Goal: Information Seeking & Learning: Learn about a topic

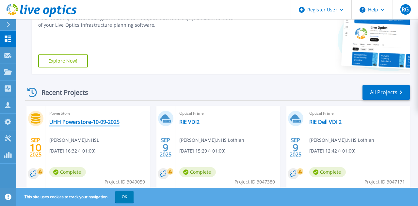
click at [70, 121] on link "UHH Powerstore-10-09-2025" at bounding box center [84, 122] width 70 height 7
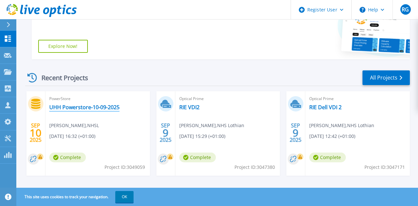
scroll to position [154, 0]
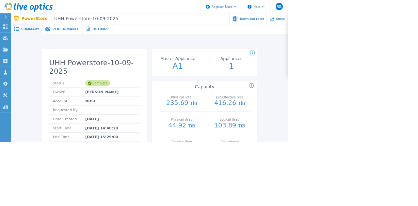
click at [85, 48] on div "Performance" at bounding box center [91, 42] width 58 height 15
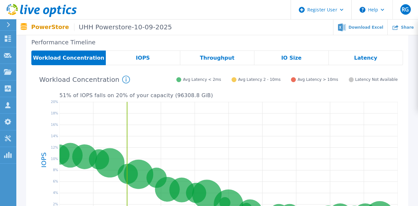
scroll to position [110, 0]
click at [368, 58] on span "Latency" at bounding box center [365, 58] width 23 height 5
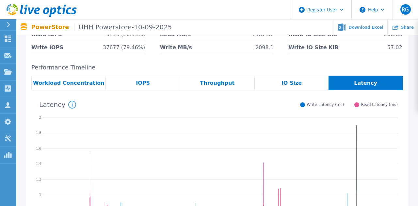
scroll to position [85, 0]
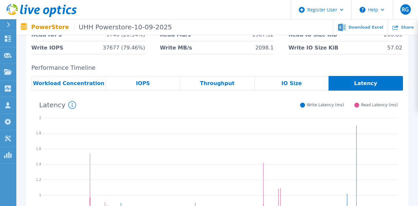
click at [139, 86] on span "IOPS" at bounding box center [143, 83] width 14 height 5
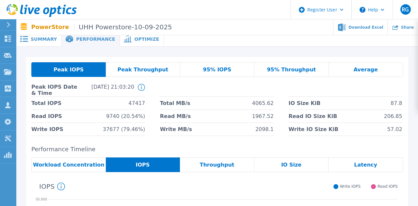
scroll to position [3, 0]
click at [128, 44] on div "Optimize" at bounding box center [142, 39] width 44 height 15
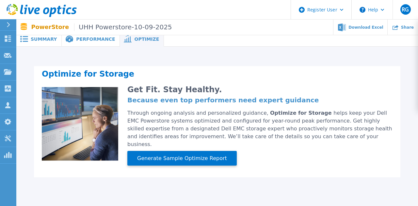
click at [86, 44] on div "Performance" at bounding box center [91, 39] width 58 height 15
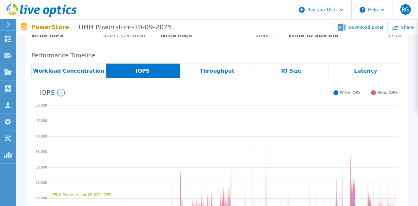
scroll to position [102, 0]
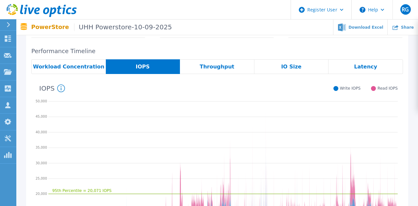
click at [297, 69] on span "IO Size" at bounding box center [291, 66] width 20 height 5
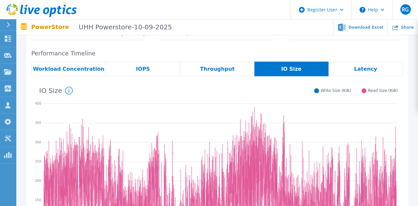
scroll to position [104, 0]
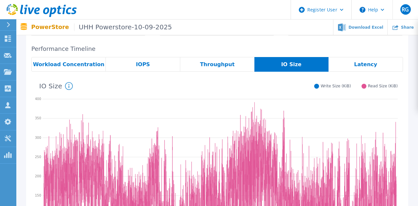
click at [368, 63] on span "Latency" at bounding box center [365, 64] width 23 height 5
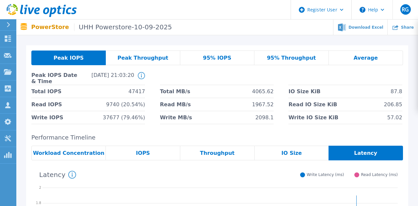
scroll to position [0, 0]
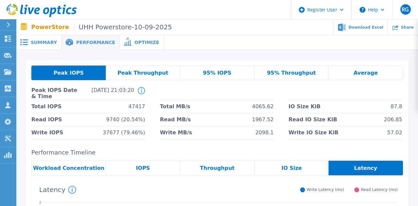
click at [137, 71] on span "Peak Throughput" at bounding box center [143, 73] width 51 height 5
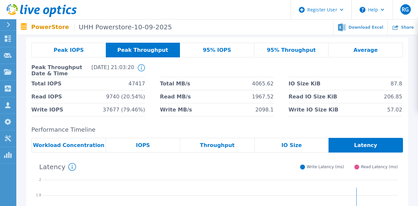
scroll to position [24, 0]
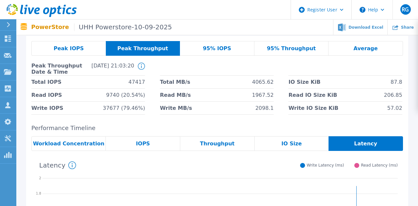
click at [222, 143] on span "Throughput" at bounding box center [217, 143] width 35 height 5
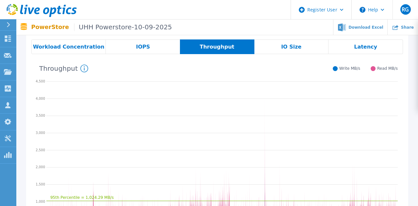
scroll to position [120, 0]
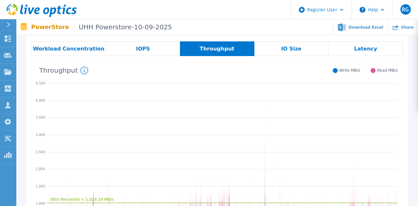
click at [297, 48] on span "IO Size" at bounding box center [291, 48] width 20 height 5
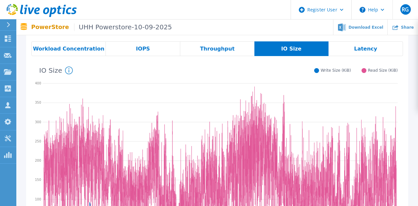
click at [374, 48] on span "Latency" at bounding box center [365, 48] width 23 height 5
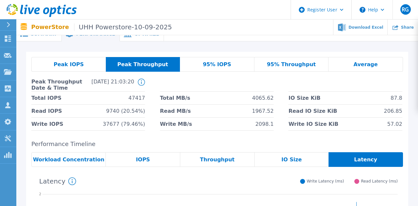
scroll to position [0, 0]
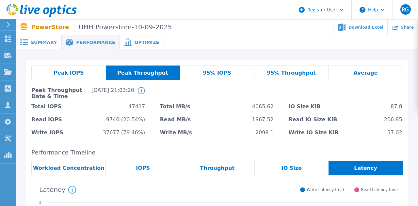
click at [62, 73] on span "Peak IOPS" at bounding box center [69, 73] width 30 height 5
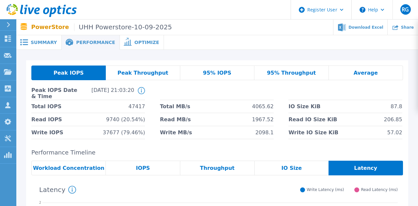
click at [228, 76] on div "95% IOPS" at bounding box center [217, 73] width 74 height 15
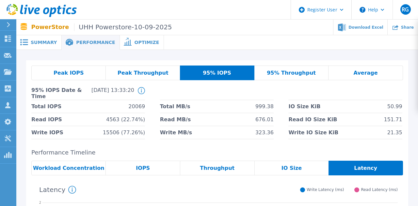
click at [374, 73] on span "Average" at bounding box center [366, 73] width 24 height 5
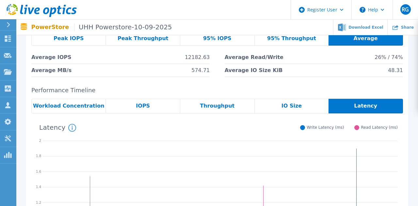
scroll to position [30, 0]
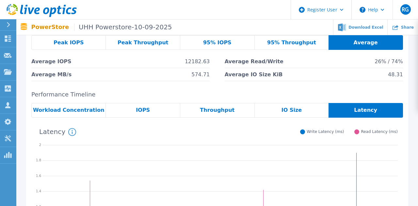
click at [69, 47] on div "Peak IOPS" at bounding box center [68, 42] width 74 height 15
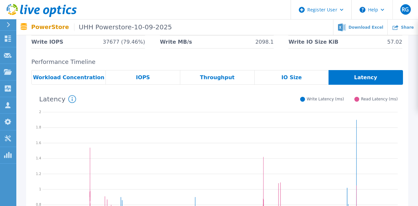
scroll to position [90, 0]
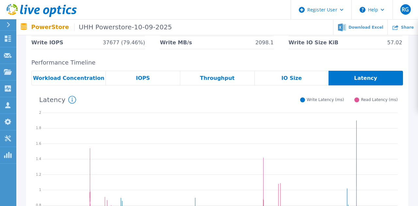
click at [65, 76] on span "Workload Concentration" at bounding box center [69, 78] width 72 height 5
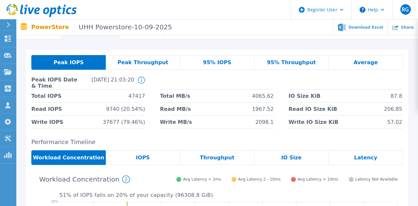
scroll to position [0, 0]
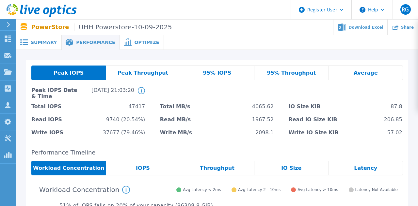
click at [47, 40] on span "Summary" at bounding box center [44, 42] width 26 height 5
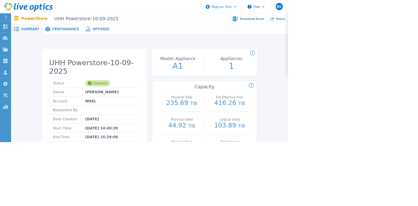
click at [83, 42] on span "Performance" at bounding box center [95, 42] width 39 height 5
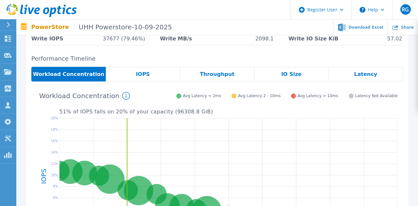
scroll to position [93, 0]
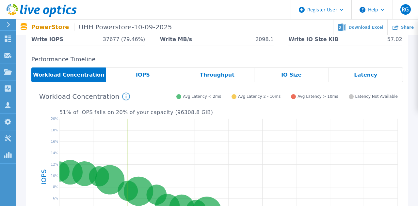
click at [146, 78] on div "IOPS" at bounding box center [143, 75] width 74 height 15
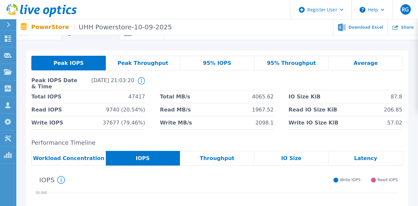
scroll to position [0, 0]
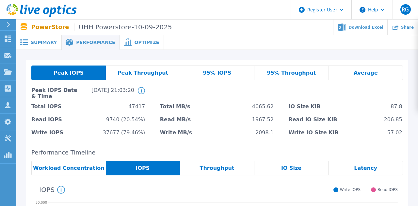
click at [378, 75] on div "Average" at bounding box center [366, 73] width 74 height 15
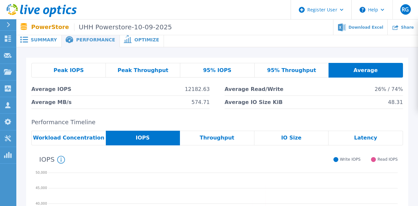
scroll to position [3, 0]
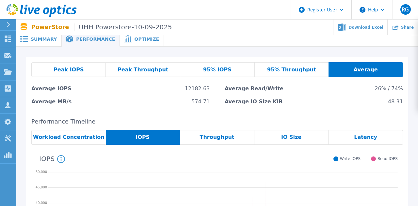
click at [372, 136] on span "Latency" at bounding box center [365, 137] width 23 height 5
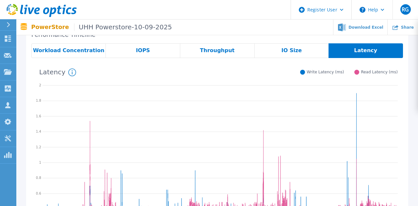
scroll to position [100, 0]
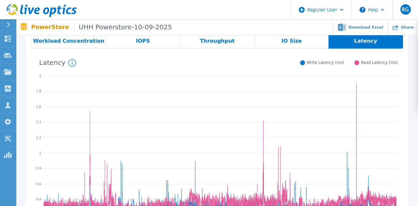
click at [141, 43] on span "IOPS" at bounding box center [143, 41] width 14 height 5
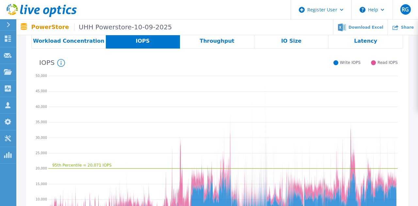
click at [371, 43] on span "Latency" at bounding box center [365, 41] width 23 height 5
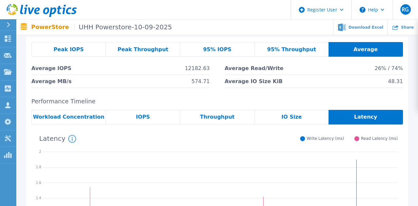
scroll to position [0, 0]
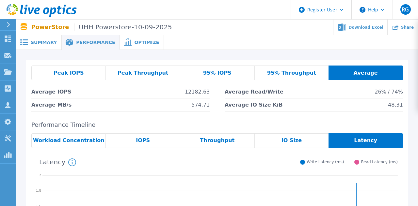
click at [40, 44] on span "Summary" at bounding box center [44, 42] width 26 height 5
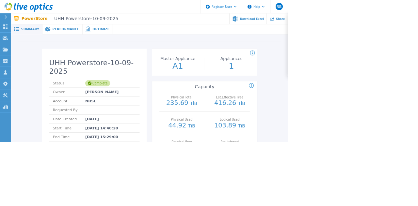
click at [82, 42] on span "Performance" at bounding box center [95, 42] width 39 height 5
